Goal: Use online tool/utility: Utilize a website feature to perform a specific function

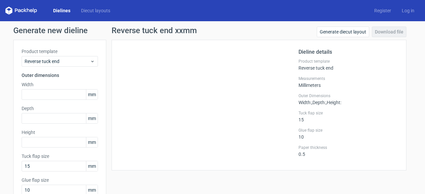
click at [62, 10] on link "Dielines" at bounding box center [62, 10] width 28 height 7
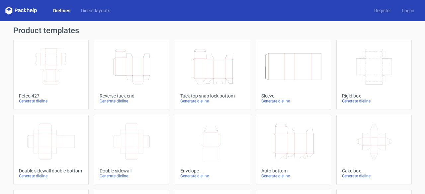
click at [130, 72] on icon "Height Depth Width" at bounding box center [131, 66] width 59 height 37
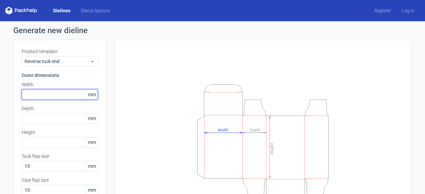
click at [45, 91] on input "text" at bounding box center [60, 94] width 76 height 11
type input "79"
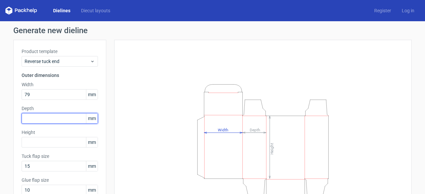
click at [52, 116] on input "text" at bounding box center [60, 118] width 76 height 11
type input "79"
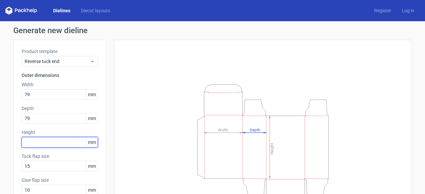
click at [42, 143] on input "text" at bounding box center [60, 142] width 76 height 11
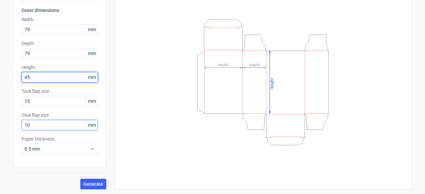
type input "45"
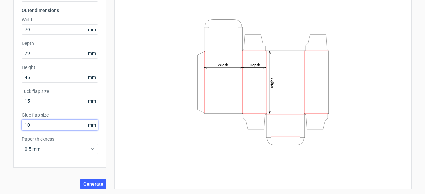
drag, startPoint x: 38, startPoint y: 125, endPoint x: 0, endPoint y: 126, distance: 38.2
click at [0, 126] on div "Generate new dieline Product template Reverse tuck end Outer dimensions Width 7…" at bounding box center [212, 75] width 425 height 239
type input "15"
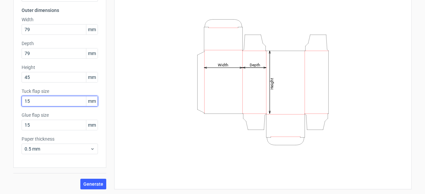
click at [54, 102] on input "15" at bounding box center [60, 101] width 76 height 11
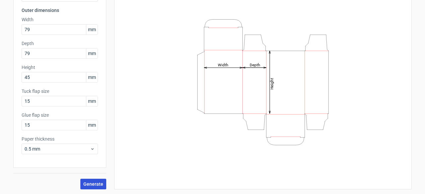
click at [95, 186] on span "Generate" at bounding box center [93, 184] width 20 height 5
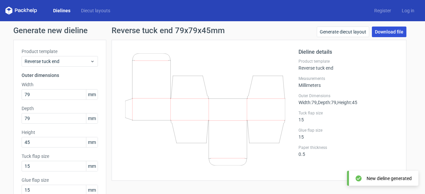
click at [390, 32] on link "Download file" at bounding box center [389, 32] width 34 height 11
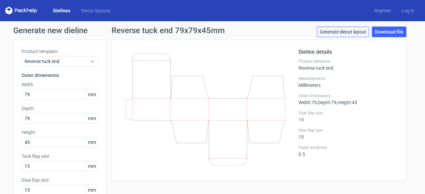
click at [346, 33] on link "Generate diecut layout" at bounding box center [342, 32] width 52 height 11
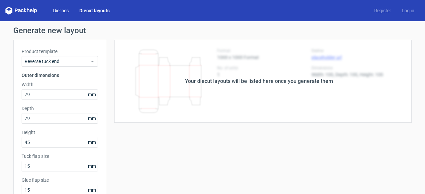
click at [62, 10] on link "Dielines" at bounding box center [61, 10] width 26 height 7
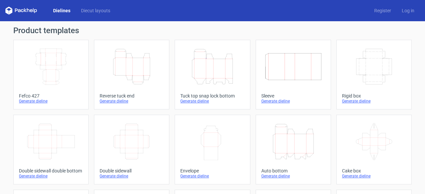
click at [137, 71] on icon "Height Depth Width" at bounding box center [131, 66] width 59 height 37
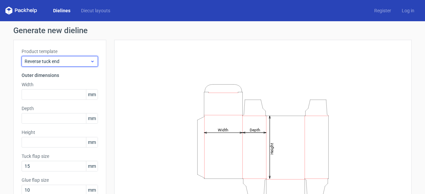
click at [90, 60] on icon at bounding box center [92, 61] width 5 height 5
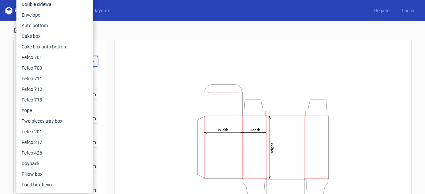
click at [141, 62] on div "Height Depth Width" at bounding box center [262, 147] width 281 height 198
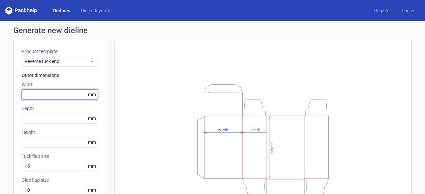
click at [52, 95] on input "text" at bounding box center [60, 94] width 76 height 11
type input "79"
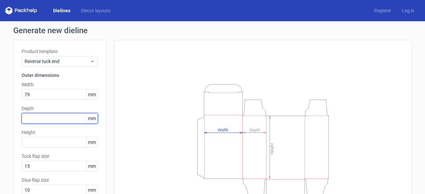
click at [53, 118] on input "text" at bounding box center [60, 118] width 76 height 11
type input "79"
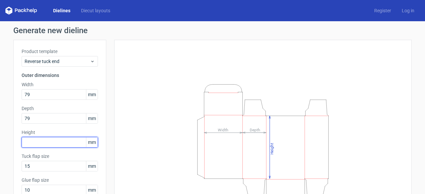
click at [42, 144] on input "text" at bounding box center [60, 142] width 76 height 11
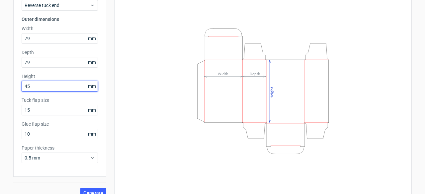
scroll to position [65, 0]
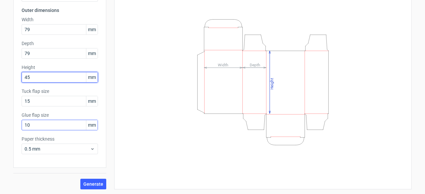
type input "45"
click at [40, 128] on input "10" at bounding box center [60, 125] width 76 height 11
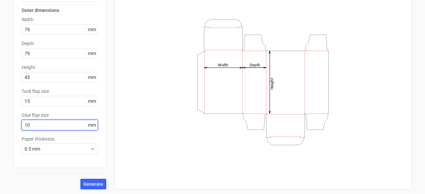
drag, startPoint x: 41, startPoint y: 123, endPoint x: 0, endPoint y: 123, distance: 41.5
click at [0, 123] on div "Generate new dieline Product template Reverse tuck end Outer dimensions Width 7…" at bounding box center [212, 75] width 425 height 239
type input "15"
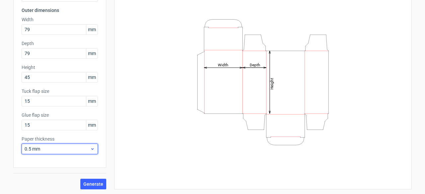
click at [72, 148] on span "0.5 mm" at bounding box center [57, 149] width 65 height 7
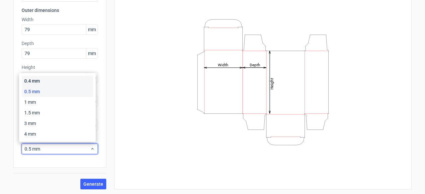
click at [44, 80] on div "0.4 mm" at bounding box center [57, 81] width 71 height 11
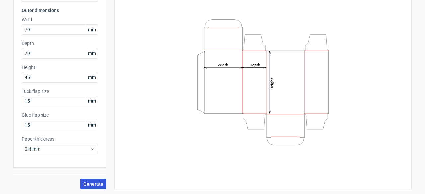
click at [92, 182] on span "Generate" at bounding box center [93, 184] width 20 height 5
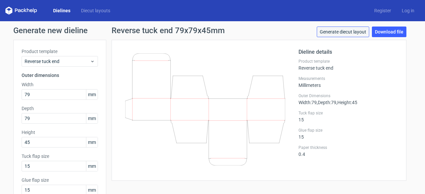
click at [358, 34] on link "Generate diecut layout" at bounding box center [342, 32] width 52 height 11
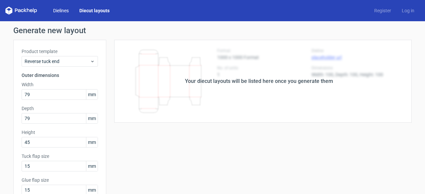
click at [59, 7] on link "Dielines" at bounding box center [61, 10] width 26 height 7
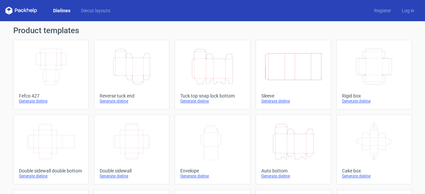
click at [143, 63] on icon "Height Depth Width" at bounding box center [131, 66] width 59 height 37
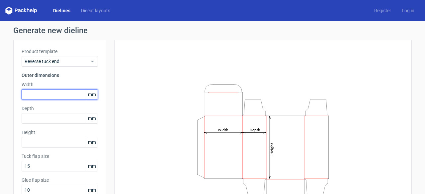
click at [56, 94] on input "text" at bounding box center [60, 94] width 76 height 11
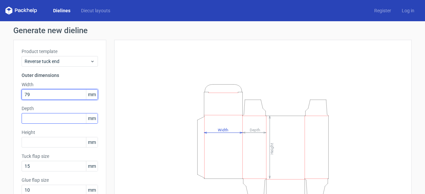
type input "79"
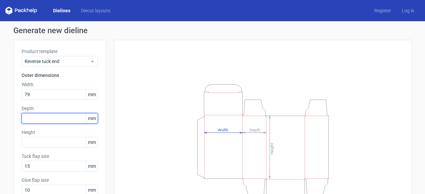
click at [51, 117] on input "text" at bounding box center [60, 118] width 76 height 11
type input "79"
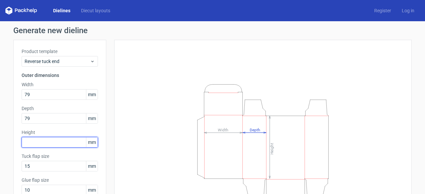
click at [35, 142] on input "text" at bounding box center [60, 142] width 76 height 11
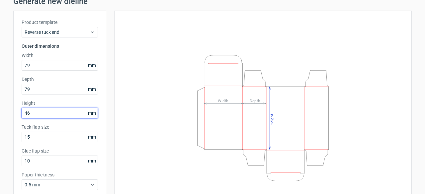
scroll to position [65, 0]
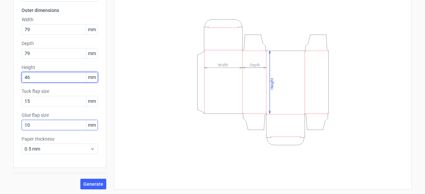
type input "46"
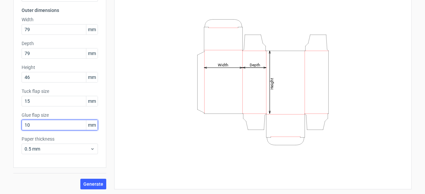
click at [42, 124] on input "10" at bounding box center [60, 125] width 76 height 11
type input "15"
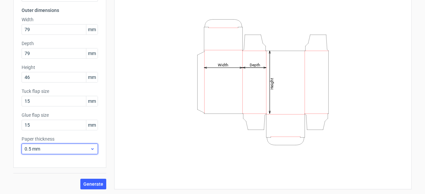
click at [75, 147] on span "0.5 mm" at bounding box center [57, 149] width 65 height 7
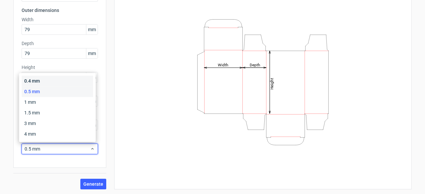
click at [48, 82] on div "0.4 mm" at bounding box center [57, 81] width 71 height 11
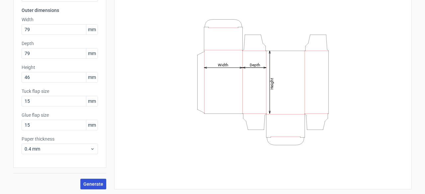
click at [93, 185] on span "Generate" at bounding box center [93, 184] width 20 height 5
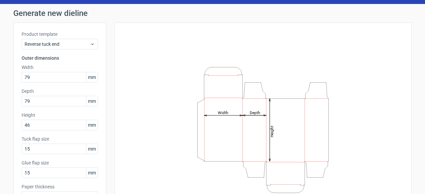
scroll to position [0, 0]
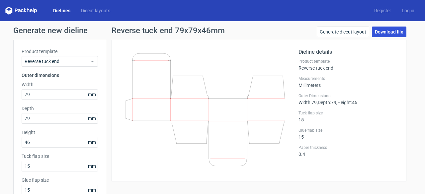
click at [383, 31] on link "Download file" at bounding box center [389, 32] width 34 height 11
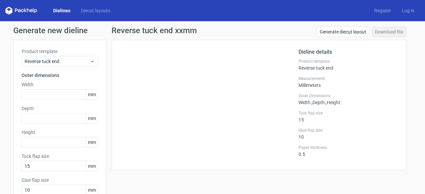
click at [57, 10] on link "Dielines" at bounding box center [62, 10] width 28 height 7
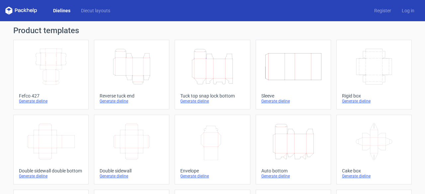
click at [139, 65] on icon "Height Depth Width" at bounding box center [131, 66] width 59 height 37
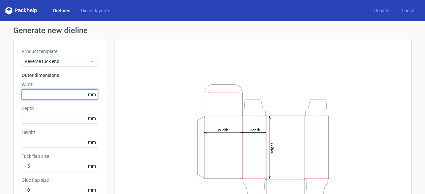
click at [73, 96] on input "text" at bounding box center [60, 94] width 76 height 11
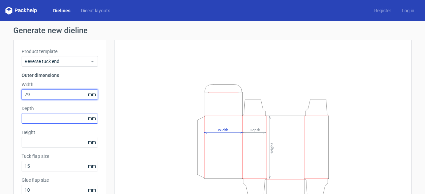
type input "79"
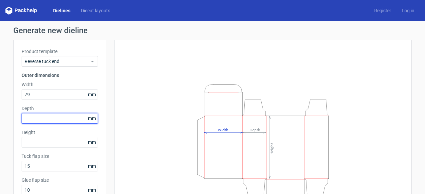
click at [60, 117] on input "text" at bounding box center [60, 118] width 76 height 11
type input "79"
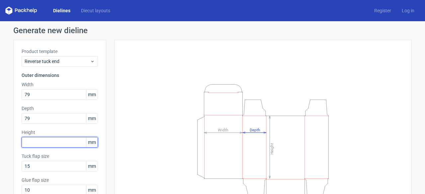
click at [63, 147] on input "text" at bounding box center [60, 142] width 76 height 11
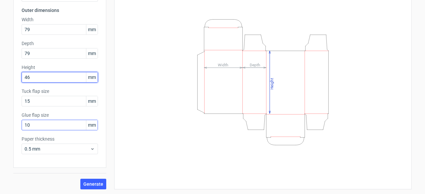
type input "46"
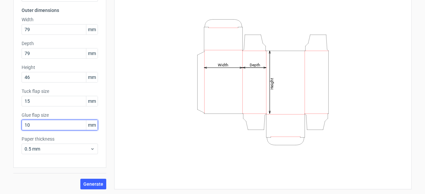
drag, startPoint x: 58, startPoint y: 126, endPoint x: 8, endPoint y: 127, distance: 50.8
click at [8, 127] on div "Generate new dieline Product template Reverse tuck end Outer dimensions Width 7…" at bounding box center [212, 75] width 425 height 239
type input "20"
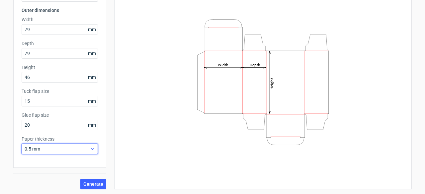
click at [60, 148] on span "0.5 mm" at bounding box center [57, 149] width 65 height 7
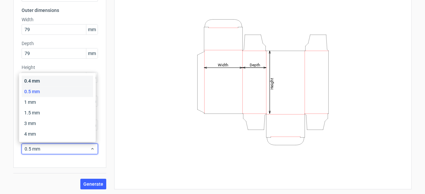
click at [49, 82] on div "0.4 mm" at bounding box center [57, 81] width 71 height 11
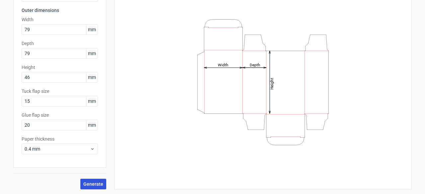
click at [90, 184] on span "Generate" at bounding box center [93, 184] width 20 height 5
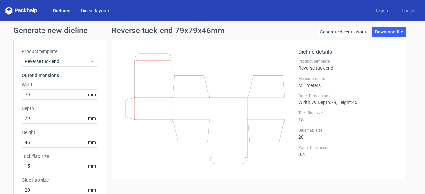
click at [94, 10] on link "Diecut layouts" at bounding box center [96, 10] width 40 height 7
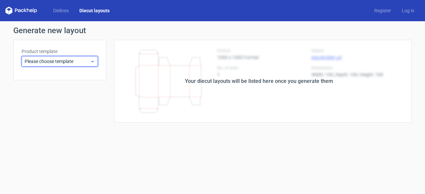
click at [86, 61] on span "Please choose template" at bounding box center [57, 61] width 65 height 7
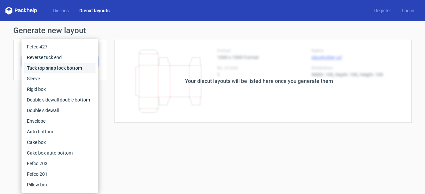
click at [71, 67] on div "Tuck top snap lock bottom" at bounding box center [59, 68] width 71 height 11
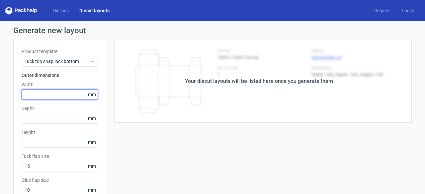
click at [36, 91] on input "text" at bounding box center [60, 94] width 76 height 11
type input "79"
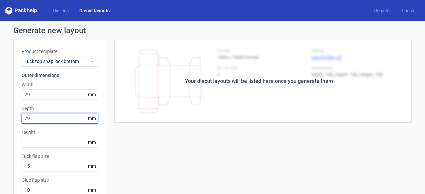
type input "79"
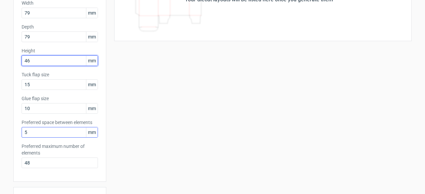
scroll to position [100, 0]
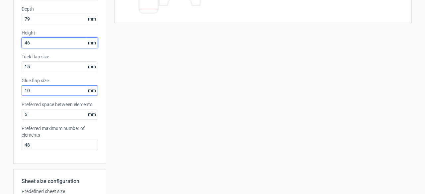
type input "46"
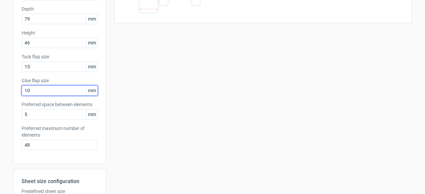
drag, startPoint x: 42, startPoint y: 90, endPoint x: 0, endPoint y: 92, distance: 42.5
click at [0, 92] on div "Generate new layout Product template Tuck top snap lock bottom Outer dimensions…" at bounding box center [212, 114] width 425 height 384
type input "15"
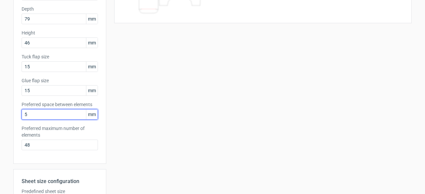
click at [56, 114] on input "5" at bounding box center [60, 114] width 76 height 11
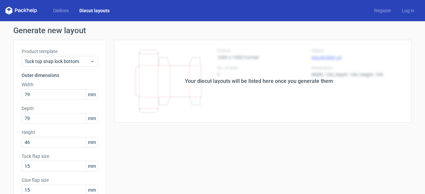
scroll to position [199, 0]
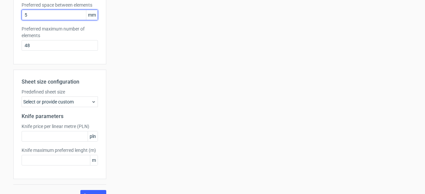
drag, startPoint x: 30, startPoint y: 16, endPoint x: 0, endPoint y: 13, distance: 30.4
click at [0, 14] on div "Generate new layout Product template Tuck top snap lock bottom Outer dimensions…" at bounding box center [212, 14] width 425 height 384
type input "3"
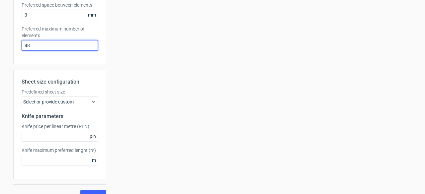
drag, startPoint x: 33, startPoint y: 46, endPoint x: 0, endPoint y: 35, distance: 34.2
click at [0, 37] on div "Generate new layout Product template Tuck top snap lock bottom Outer dimensions…" at bounding box center [212, 14] width 425 height 384
type input "2"
click at [77, 102] on div "Select or provide custom" at bounding box center [60, 102] width 76 height 11
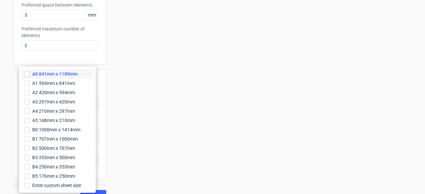
click at [57, 75] on span "A0 841mm x 1189mm" at bounding box center [54, 74] width 45 height 7
click at [30, 75] on input "A0 841mm x 1189mm" at bounding box center [26, 73] width 5 height 5
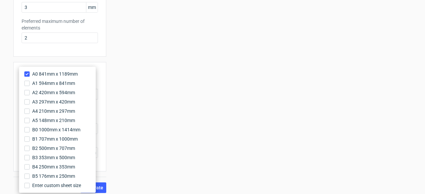
scroll to position [210, 0]
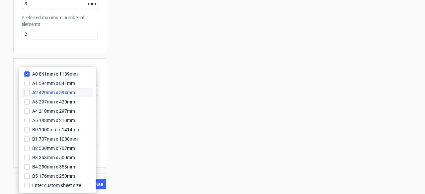
click at [63, 93] on span "A2 420mm x 594mm" at bounding box center [53, 92] width 43 height 7
click at [30, 93] on input "A2 420mm x 594mm" at bounding box center [26, 92] width 5 height 5
click at [64, 74] on span "A0 841mm x 1189mm" at bounding box center [54, 74] width 45 height 7
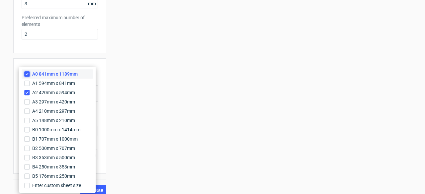
click at [30, 74] on input "A0 841mm x 1189mm" at bounding box center [26, 73] width 5 height 5
click at [128, 130] on div "Your diecut layouts will be listed here once you generate them Height Depth Wid…" at bounding box center [258, 9] width 305 height 360
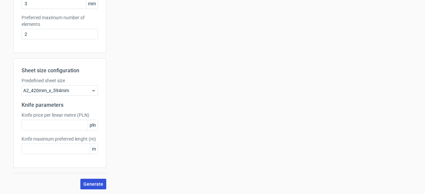
click at [92, 186] on button "Generate" at bounding box center [93, 184] width 26 height 11
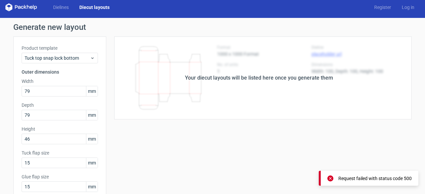
scroll to position [0, 0]
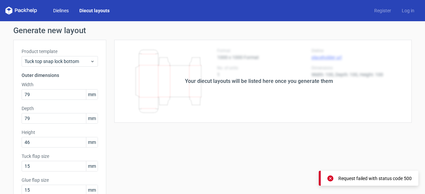
click at [51, 11] on link "Dielines" at bounding box center [61, 10] width 26 height 7
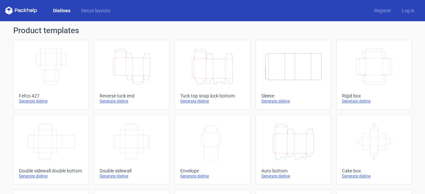
click at [131, 64] on icon "Height Depth Width" at bounding box center [131, 66] width 59 height 37
